Goal: Information Seeking & Learning: Learn about a topic

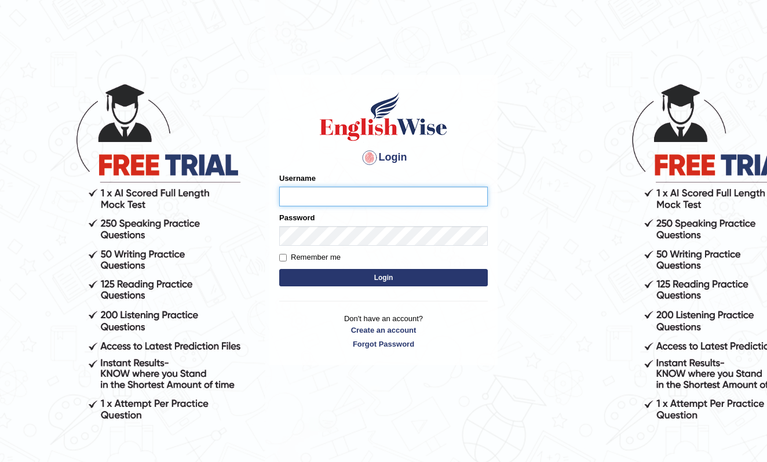
type input "shengwen"
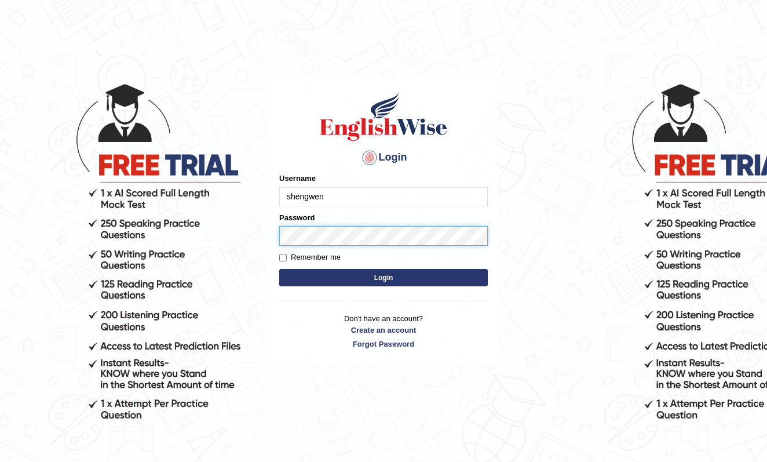
click at [384, 278] on button "Login" at bounding box center [383, 277] width 209 height 17
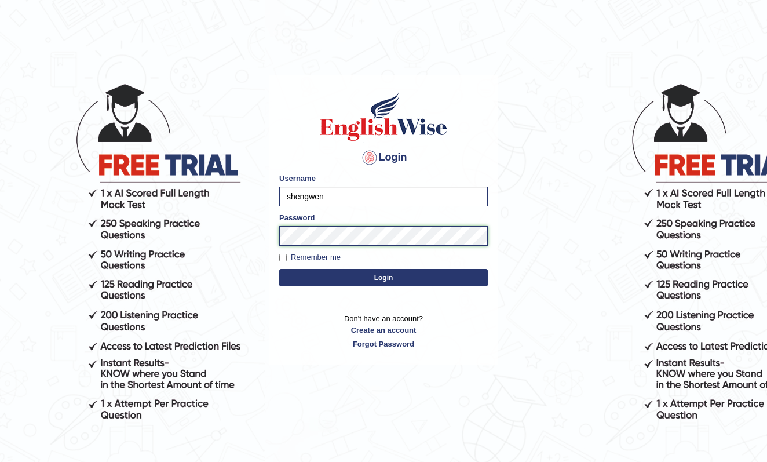
click at [384, 278] on button "Login" at bounding box center [383, 277] width 209 height 17
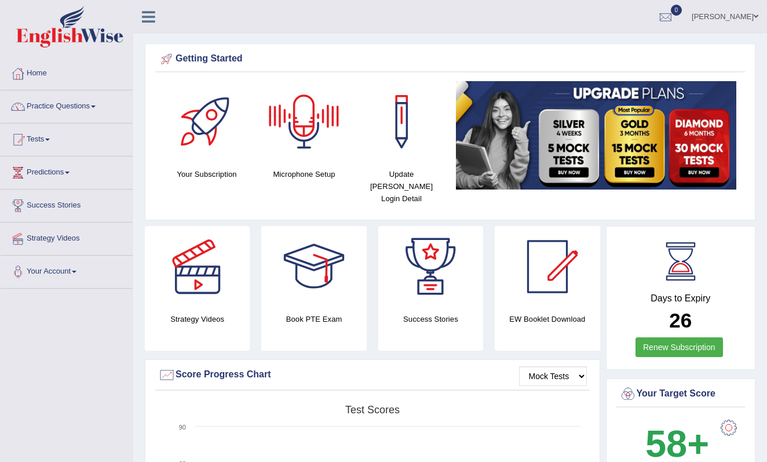
click at [303, 119] on div at bounding box center [304, 121] width 81 height 81
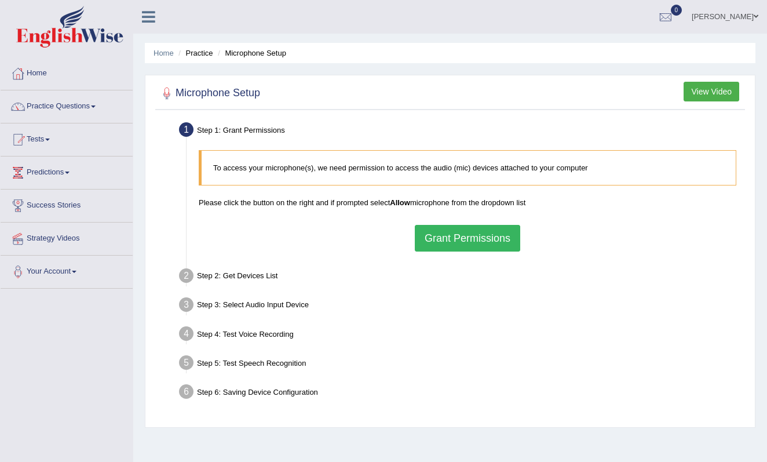
click at [438, 231] on button "Grant Permissions" at bounding box center [467, 238] width 105 height 27
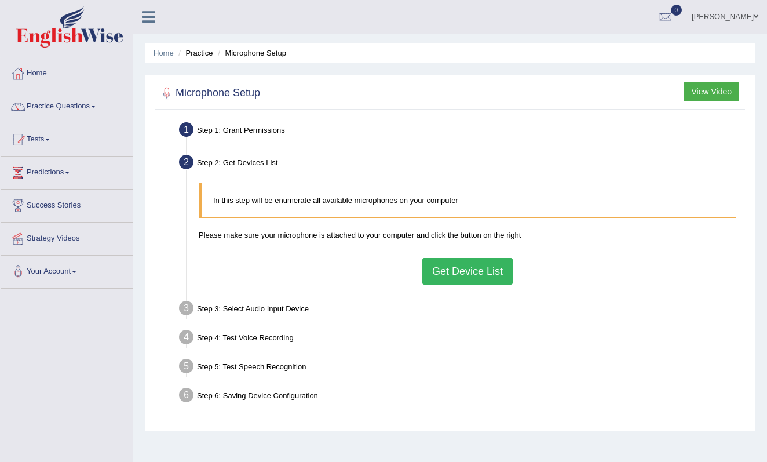
click at [457, 268] on button "Get Device List" at bounding box center [467, 271] width 90 height 27
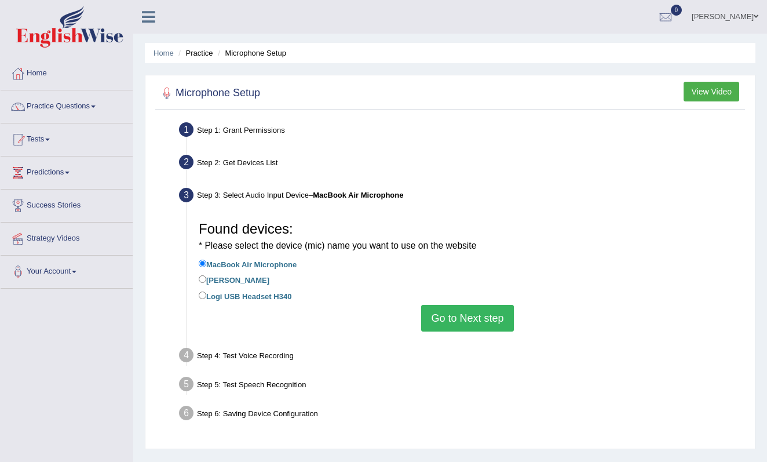
click at [260, 291] on label "Logi USB Headset H340" at bounding box center [245, 295] width 93 height 13
click at [206, 291] on input "Logi USB Headset H340" at bounding box center [203, 295] width 8 height 8
radio input "true"
click at [486, 312] on button "Go to Next step" at bounding box center [467, 318] width 92 height 27
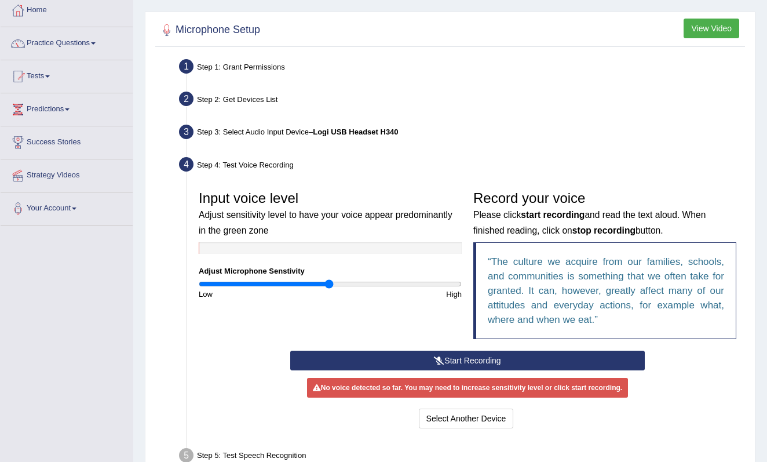
scroll to position [67, 0]
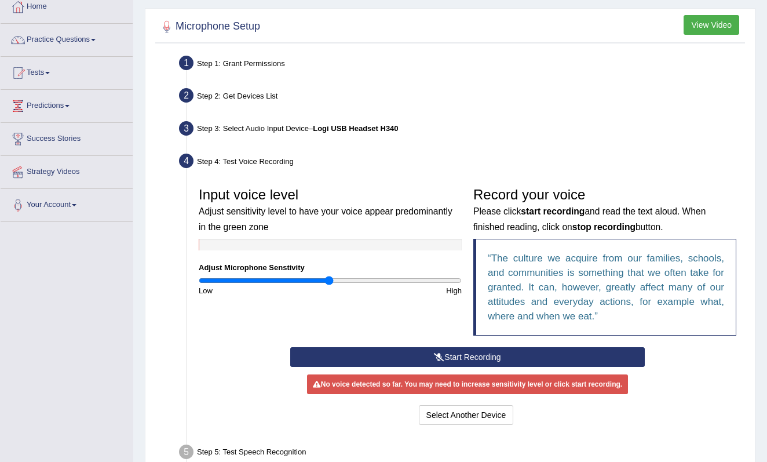
click at [465, 358] on button "Start Recording" at bounding box center [467, 357] width 355 height 20
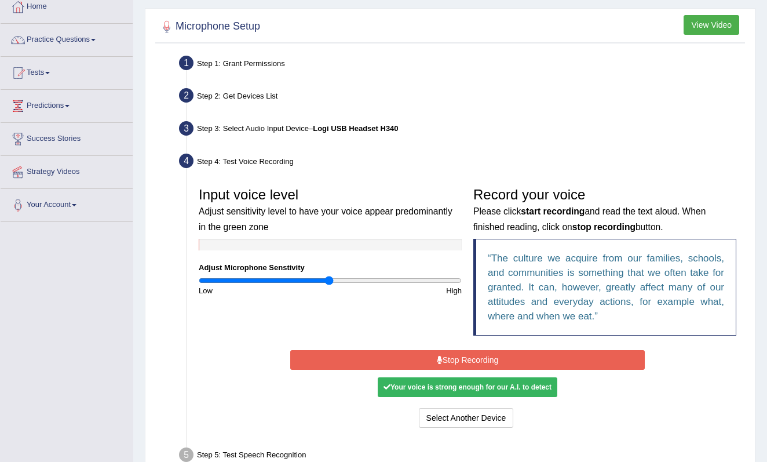
click at [466, 386] on div "Your voice is strong enough for our A.I. to detect" at bounding box center [468, 387] width 180 height 20
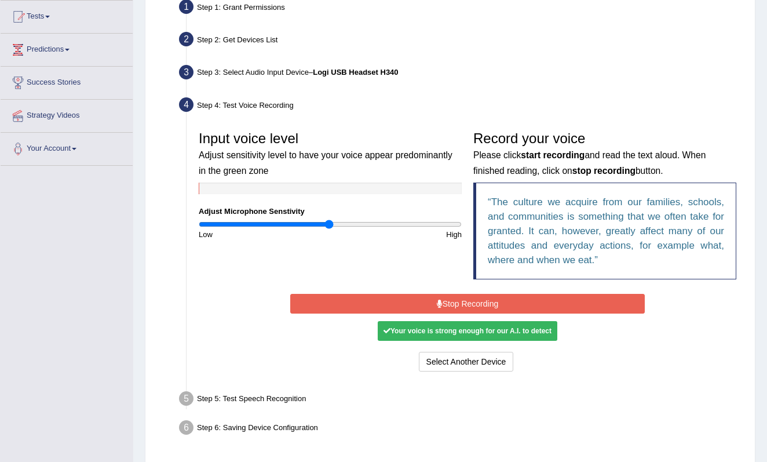
scroll to position [124, 0]
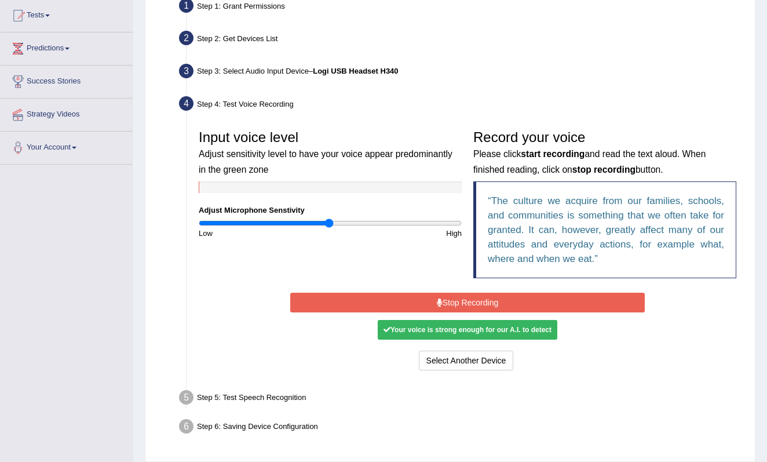
click at [484, 303] on button "Stop Recording" at bounding box center [467, 303] width 355 height 20
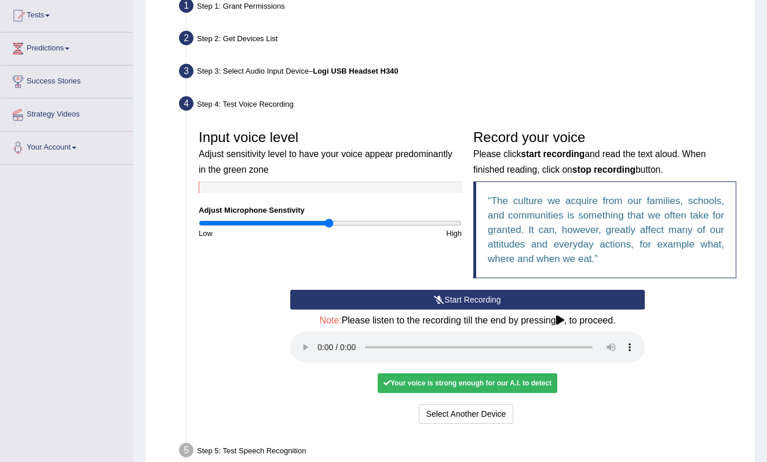
click at [322, 338] on audio at bounding box center [467, 346] width 355 height 31
click at [322, 340] on audio at bounding box center [467, 346] width 355 height 31
click at [318, 340] on audio at bounding box center [467, 346] width 355 height 31
click at [493, 404] on button "Voice is ok. Go to Next step" at bounding box center [516, 414] width 115 height 20
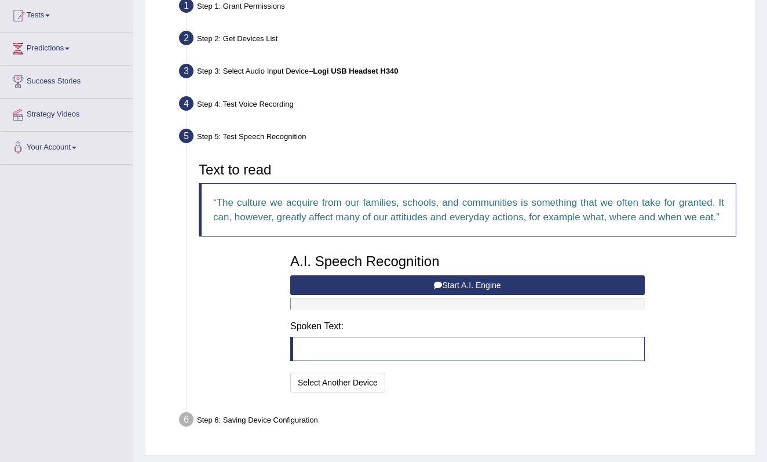
click at [472, 294] on button "Start A.I. Engine" at bounding box center [467, 285] width 355 height 20
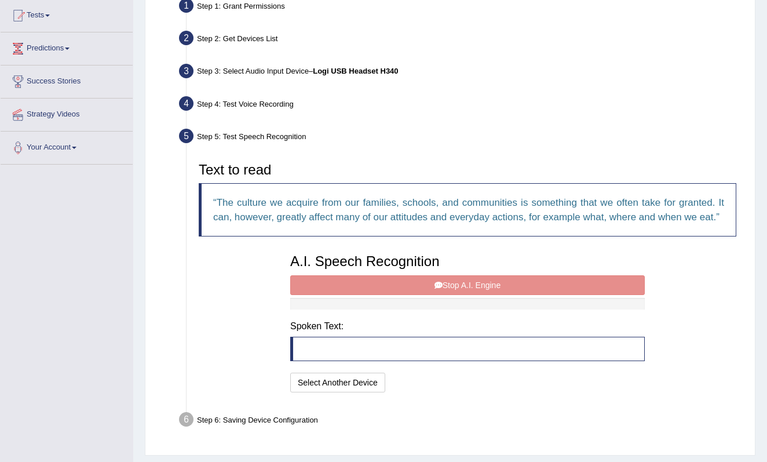
click at [459, 300] on div "A.I. Speech Recognition Start A.I. Engine Stop A.I. Engine Note: Please listen …" at bounding box center [468, 321] width 366 height 147
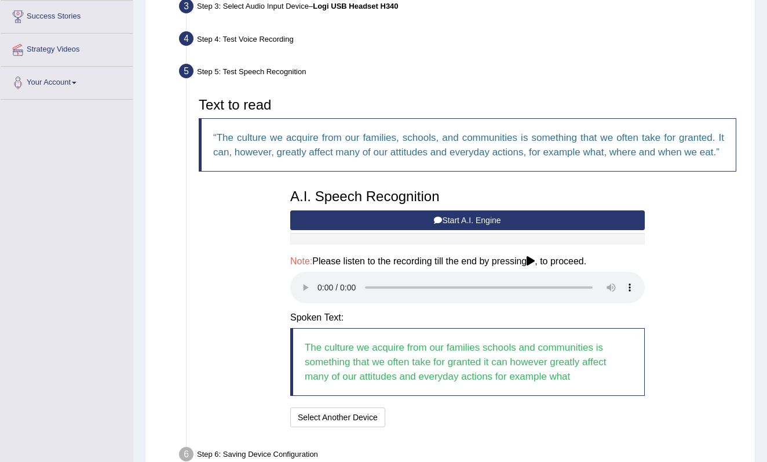
scroll to position [192, 0]
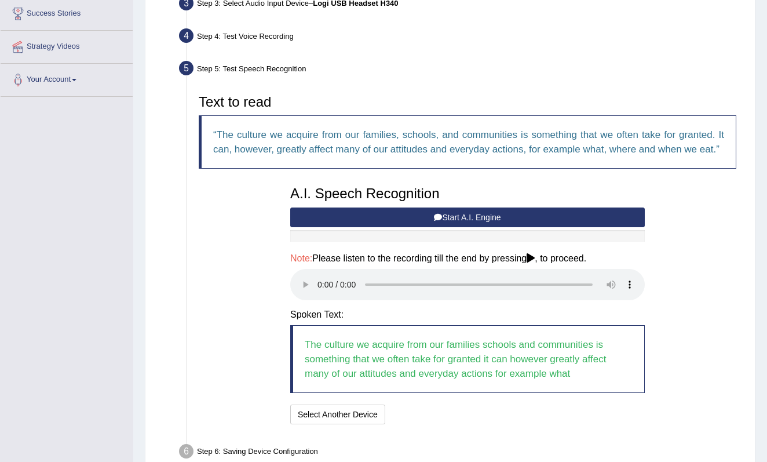
click at [320, 294] on audio at bounding box center [467, 284] width 355 height 31
click at [550, 291] on audio at bounding box center [467, 284] width 355 height 31
click at [495, 295] on audio at bounding box center [467, 284] width 355 height 31
click at [391, 292] on audio at bounding box center [467, 284] width 355 height 31
click at [428, 227] on button "Start A.I. Engine" at bounding box center [467, 217] width 355 height 20
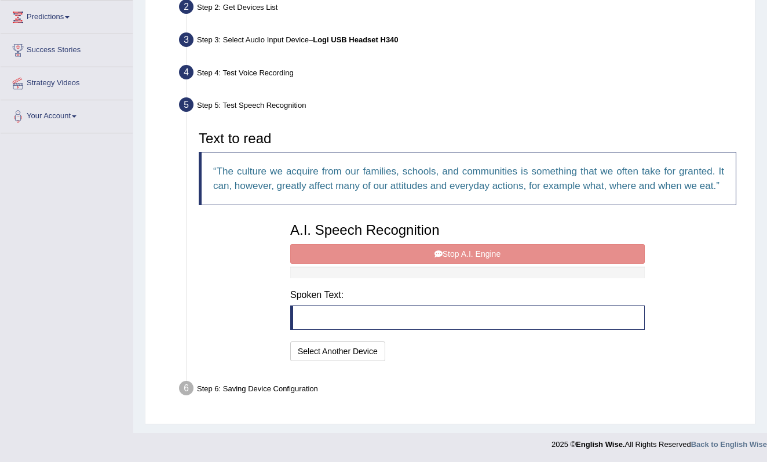
scroll to position [169, 0]
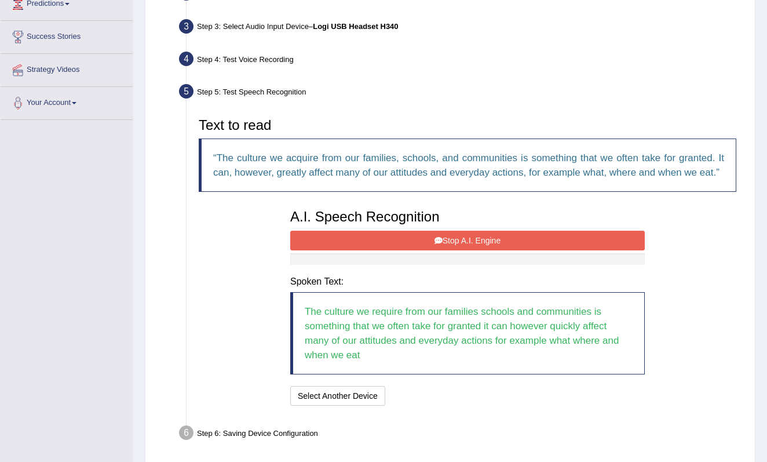
click at [501, 250] on button "Stop A.I. Engine" at bounding box center [467, 241] width 355 height 20
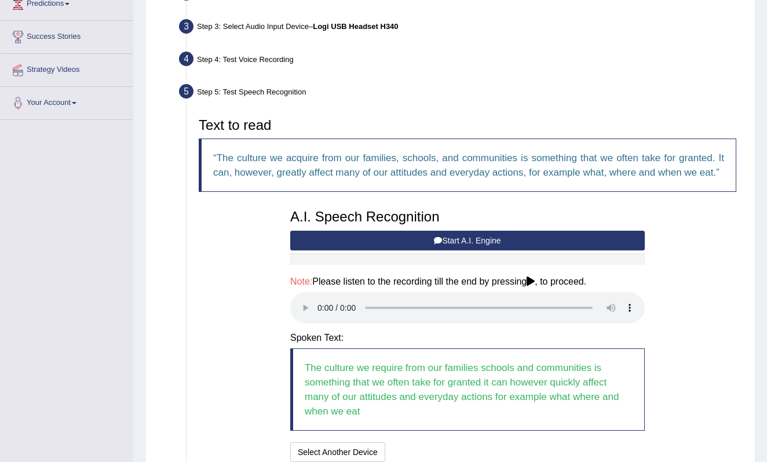
click at [318, 319] on audio at bounding box center [467, 307] width 355 height 31
click at [237, 259] on div "Text to read The culture we acquire from our families, schools, and communities…" at bounding box center [467, 288] width 549 height 353
click at [320, 318] on audio at bounding box center [467, 307] width 355 height 31
click at [435, 245] on icon at bounding box center [438, 240] width 8 height 8
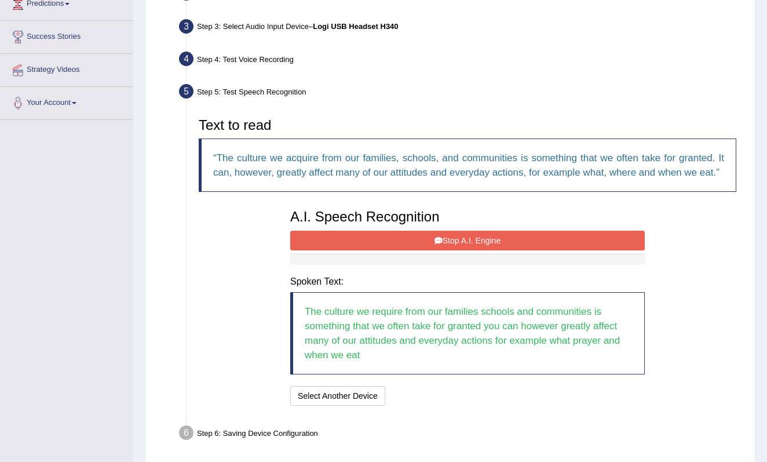
click at [443, 249] on button "Stop A.I. Engine" at bounding box center [467, 241] width 355 height 20
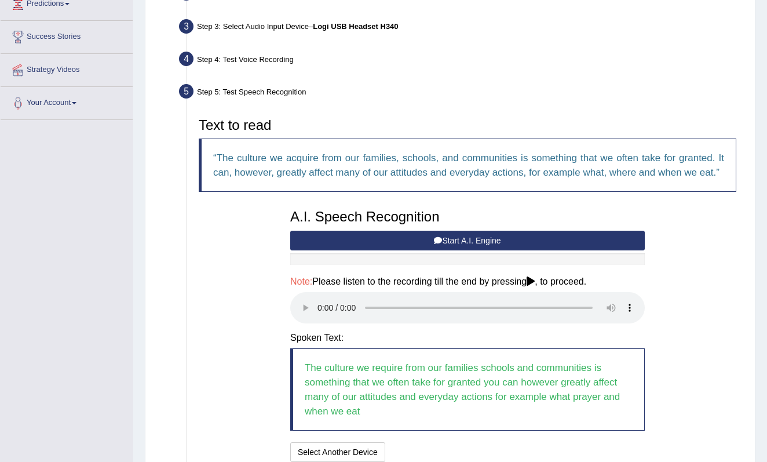
click at [322, 316] on audio at bounding box center [467, 307] width 355 height 31
click at [591, 317] on audio at bounding box center [467, 307] width 355 height 31
click at [592, 315] on audio at bounding box center [467, 307] width 355 height 31
click at [413, 250] on button "Start A.I. Engine" at bounding box center [467, 241] width 355 height 20
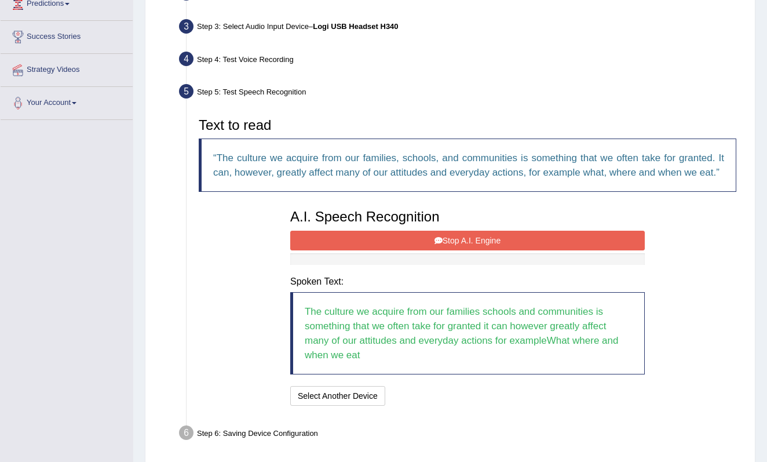
click at [411, 250] on button "Stop A.I. Engine" at bounding box center [467, 241] width 355 height 20
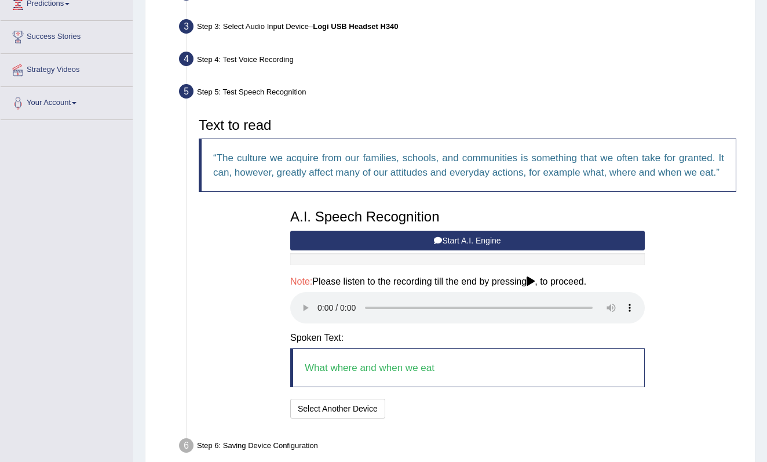
click at [320, 315] on audio at bounding box center [467, 307] width 355 height 31
click at [383, 315] on audio at bounding box center [467, 307] width 355 height 31
click at [425, 313] on audio at bounding box center [467, 307] width 355 height 31
click at [421, 408] on button "Speech is ok. Go to Last step" at bounding box center [450, 409] width 121 height 20
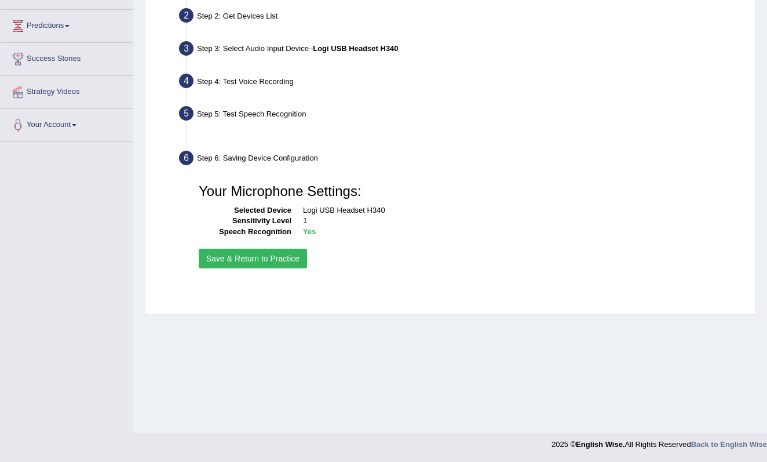
scroll to position [147, 0]
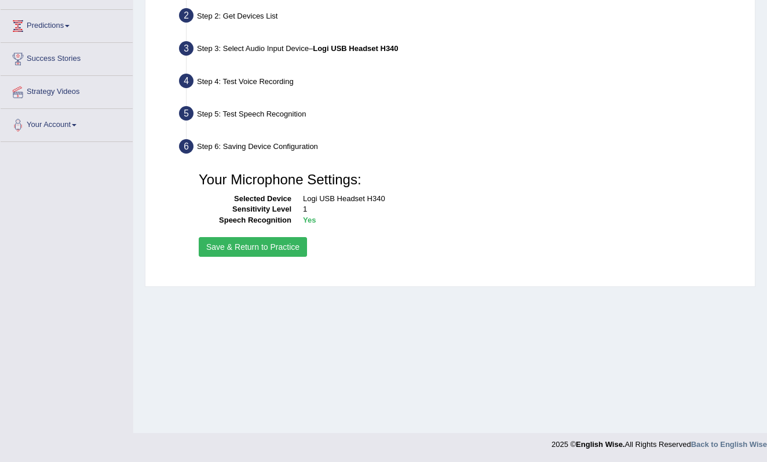
click at [293, 250] on button "Save & Return to Practice" at bounding box center [253, 247] width 108 height 20
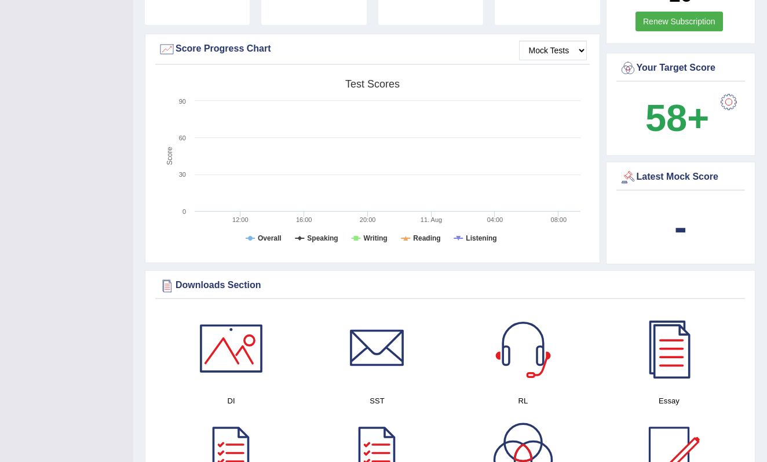
scroll to position [327, 0]
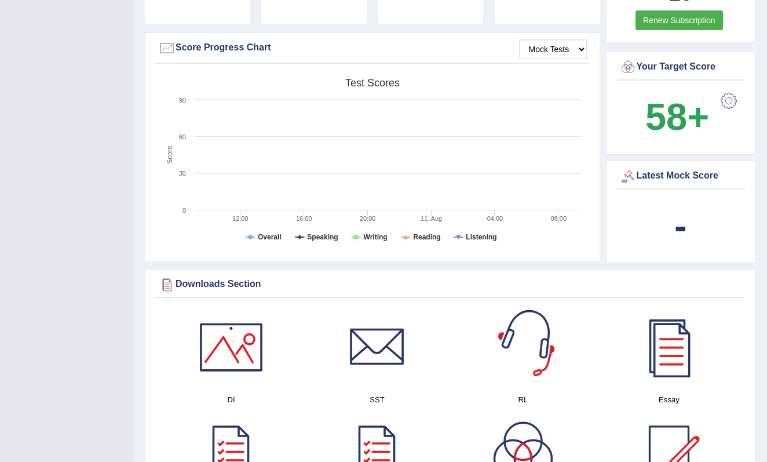
click at [513, 334] on div at bounding box center [523, 347] width 81 height 81
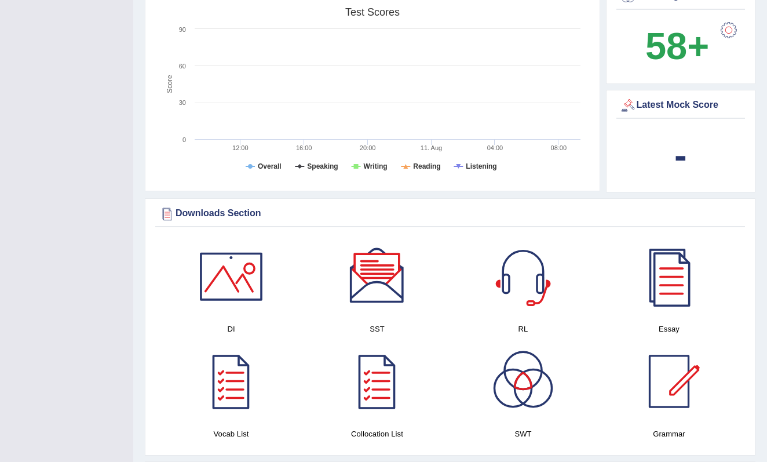
scroll to position [411, 0]
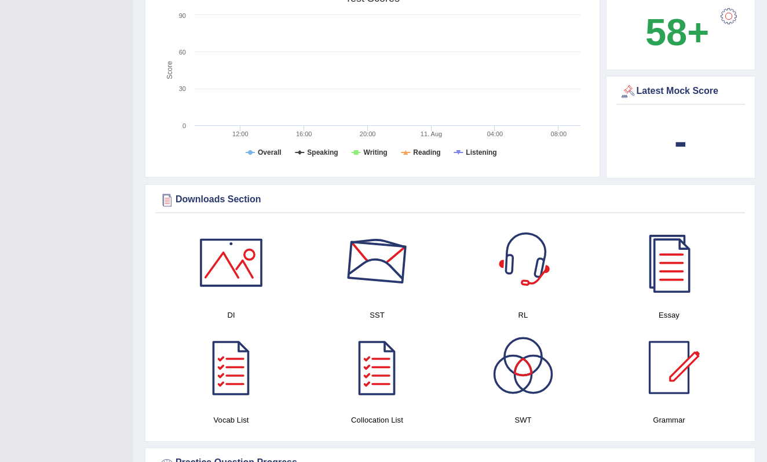
click at [505, 260] on div at bounding box center [523, 262] width 81 height 81
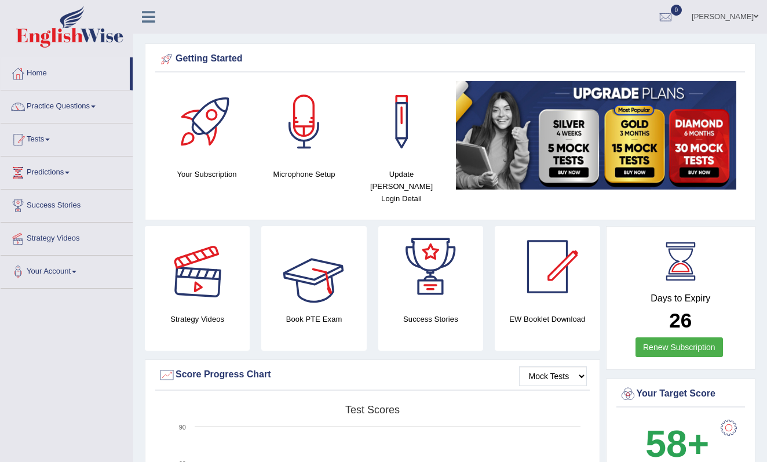
scroll to position [0, 0]
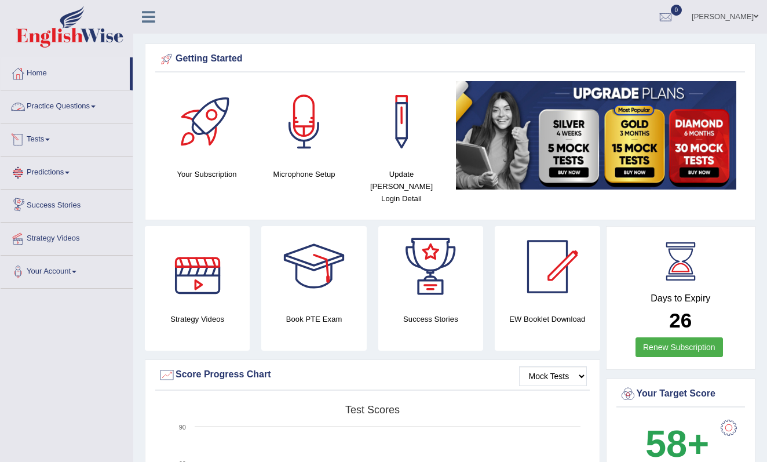
click at [91, 115] on link "Practice Questions" at bounding box center [67, 104] width 132 height 29
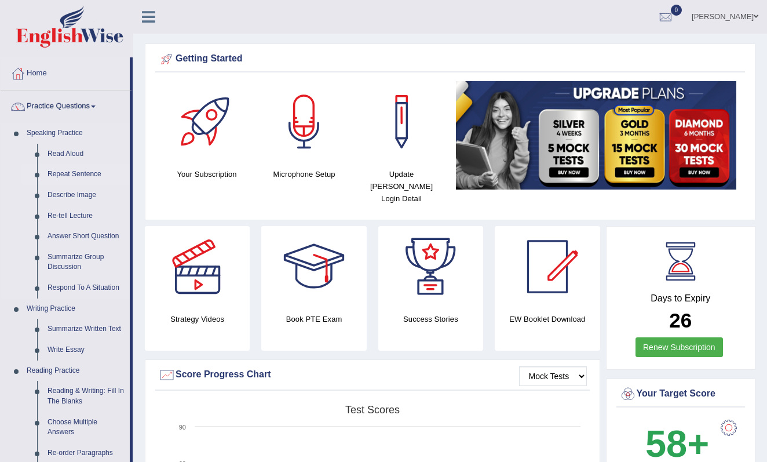
click at [79, 175] on link "Repeat Sentence" at bounding box center [85, 174] width 87 height 21
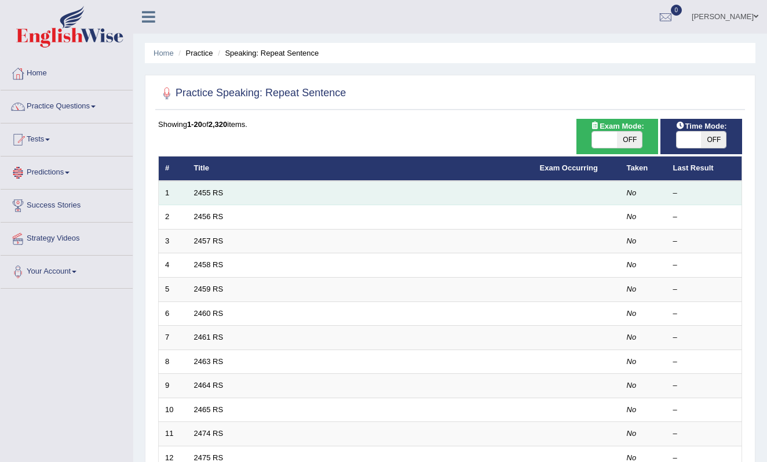
click at [233, 198] on td "2455 RS" at bounding box center [361, 193] width 346 height 24
click at [217, 189] on link "2455 RS" at bounding box center [209, 192] width 30 height 9
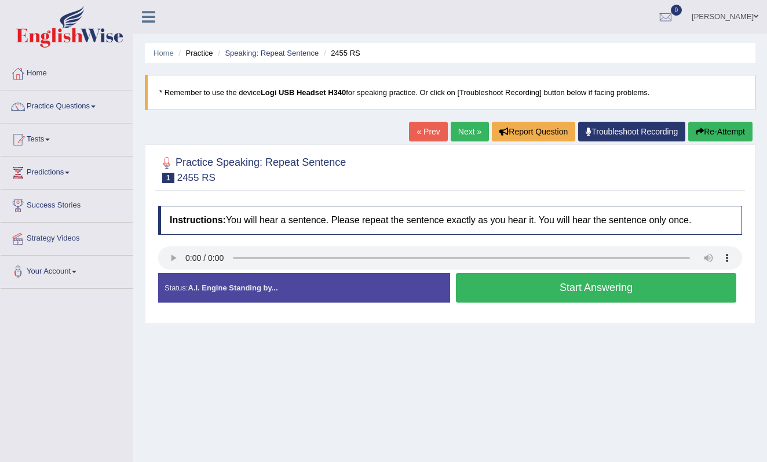
click at [187, 256] on audio at bounding box center [450, 257] width 584 height 23
click at [187, 259] on audio at bounding box center [450, 257] width 584 height 23
click at [365, 245] on div "Instructions: You will hear a sentence. Please repeat the sentence exactly as y…" at bounding box center [450, 259] width 590 height 118
click at [567, 291] on button "Start Answering" at bounding box center [596, 288] width 280 height 30
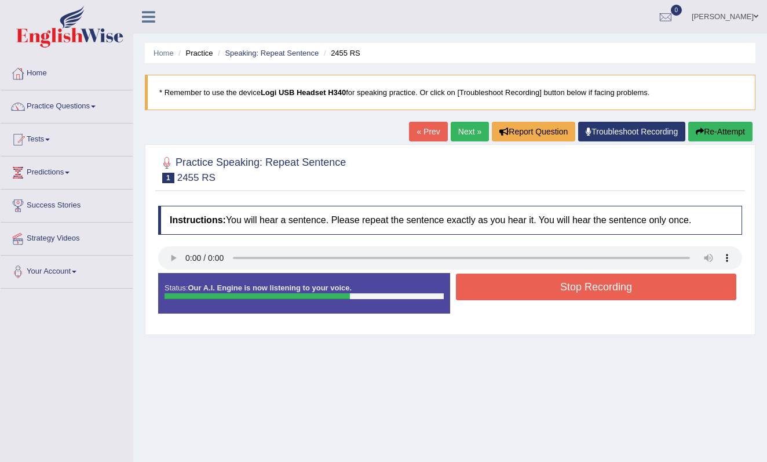
click at [567, 291] on button "Stop Recording" at bounding box center [596, 287] width 280 height 27
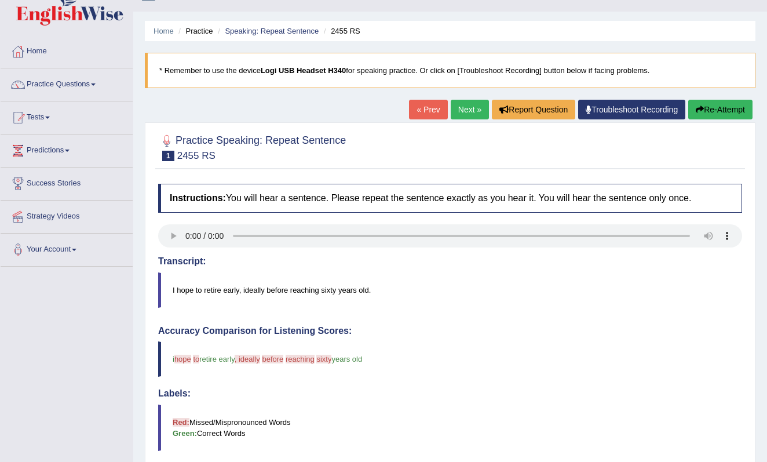
scroll to position [2, 0]
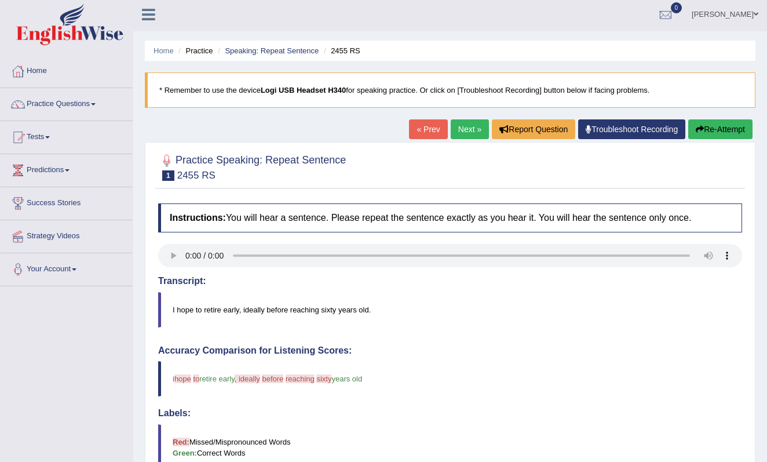
click at [189, 253] on audio at bounding box center [450, 255] width 584 height 23
